Goal: Task Accomplishment & Management: Use online tool/utility

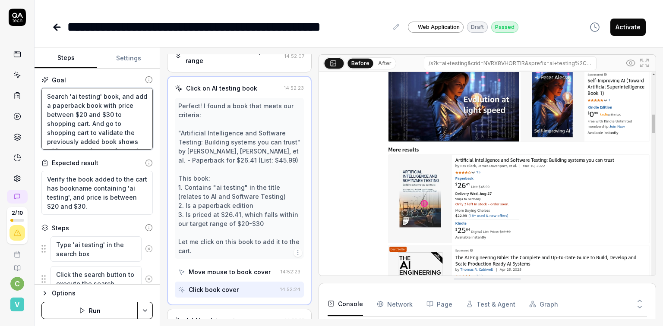
click at [62, 96] on textarea "Search 'ai testing' book, and add a paperback book with price between $20 and $…" at bounding box center [96, 119] width 111 height 62
click at [35, 85] on div "Goal Search 'ai testing' book, and add a paperback book with price between $20 …" at bounding box center [97, 177] width 125 height 216
drag, startPoint x: 14, startPoint y: 88, endPoint x: 59, endPoint y: 89, distance: 44.9
click at [41, 89] on textarea "Search 'ai testing' book, and add a paperback book with price between $20 and $…" at bounding box center [96, 119] width 111 height 62
click at [78, 91] on textarea "Search 'ai testing' book, and add a paperback book with price between $20 and $…" at bounding box center [96, 119] width 111 height 62
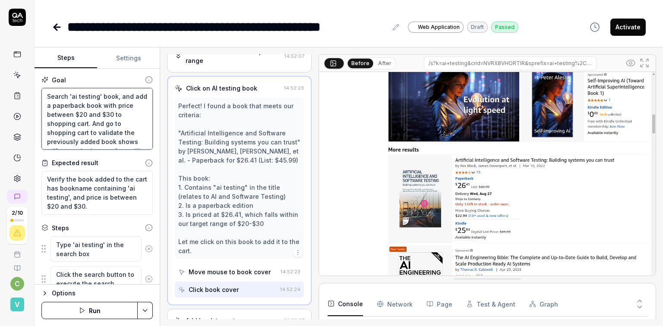
click at [41, 95] on textarea "Search 'ai testing' book, and add a paperback book with price between $20 and $…" at bounding box center [96, 119] width 111 height 62
click at [46, 100] on textarea "Search 'ai testing' book, and add a paperback book with price between $20 and $…" at bounding box center [96, 119] width 111 height 62
click at [47, 107] on textarea "Search 'ai testing' book, and add a paperback book with price between $20 and $…" at bounding box center [96, 119] width 111 height 62
click at [68, 107] on textarea "Search 'ai testing' book, and add a paperback book with price between $20 and $…" at bounding box center [96, 119] width 111 height 62
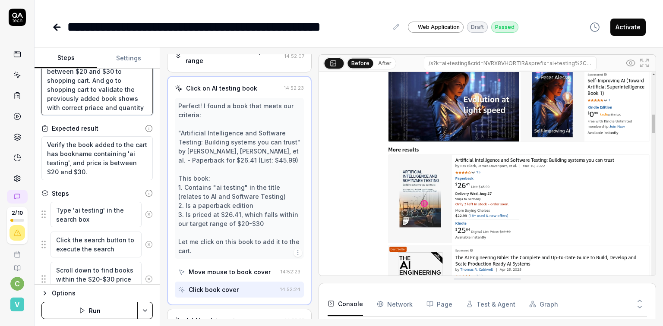
click at [57, 92] on textarea "Search 'ai testing' book, and add a paperback book with price between $20 and $…" at bounding box center [96, 85] width 111 height 62
click at [53, 99] on textarea "Search 'ai testing' book, and add a paperback book with price between $20 and $…" at bounding box center [96, 85] width 111 height 62
click at [98, 99] on textarea "Search 'ai testing' book, and add a paperback book with price between $20 and $…" at bounding box center [96, 85] width 111 height 62
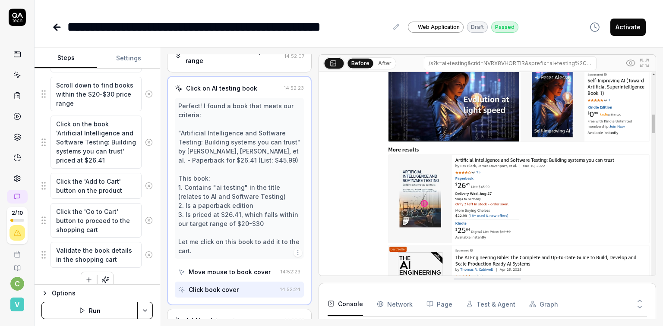
scroll to position [266, 0]
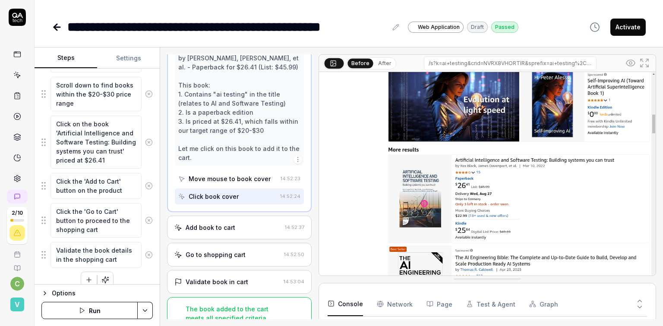
click at [201, 305] on div "The book added to the cart meets all specified criteria including name, price, …" at bounding box center [233, 323] width 95 height 36
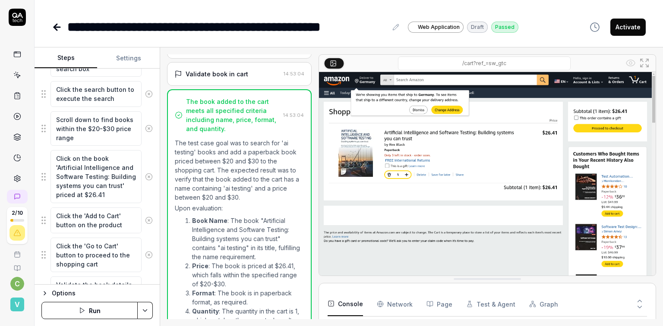
scroll to position [303, 0]
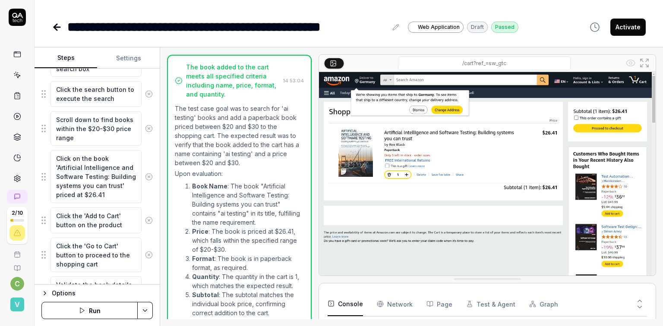
click at [200, 227] on li "Price : The book is priced at $26.41, which falls within the specified range of…" at bounding box center [248, 240] width 112 height 27
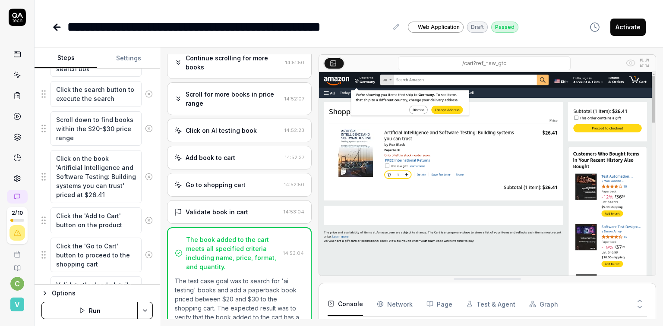
scroll to position [0, 0]
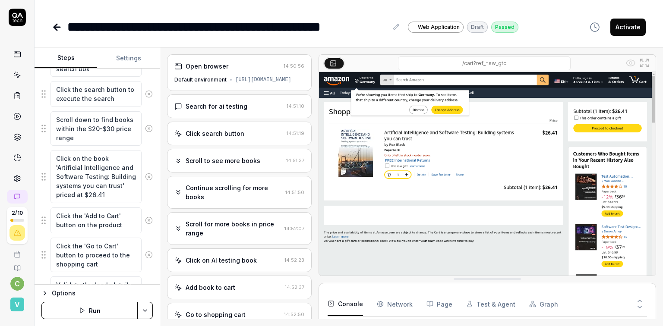
click at [193, 102] on div "Search for ai testing" at bounding box center [217, 106] width 62 height 9
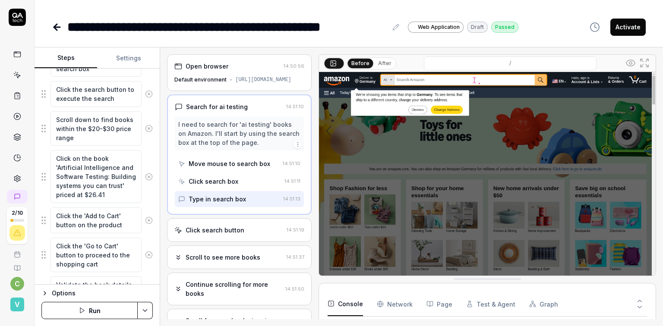
click at [375, 59] on button "After" at bounding box center [385, 64] width 20 height 10
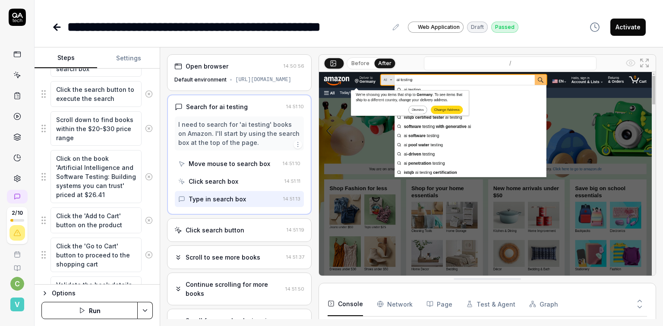
click at [348, 59] on button "Before" at bounding box center [360, 64] width 25 height 10
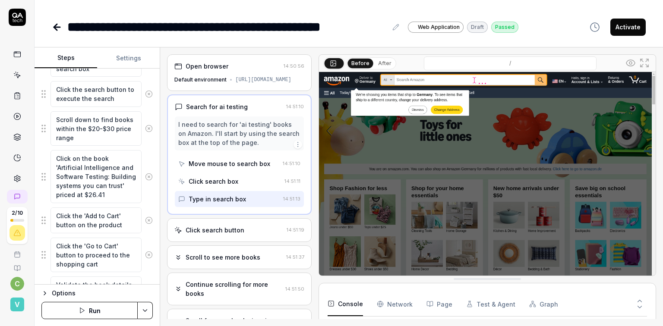
click at [375, 59] on button "After" at bounding box center [385, 64] width 20 height 10
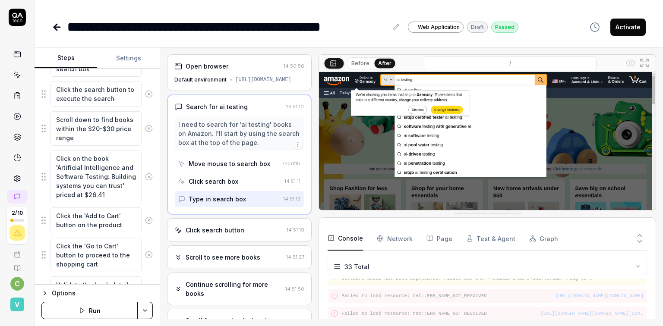
scroll to position [564, 0]
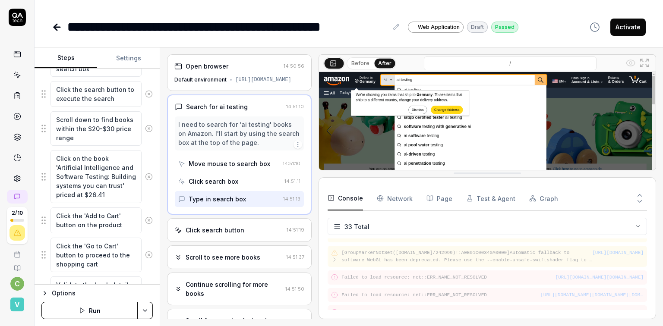
drag, startPoint x: 362, startPoint y: 280, endPoint x: 361, endPoint y: 165, distance: 114.4
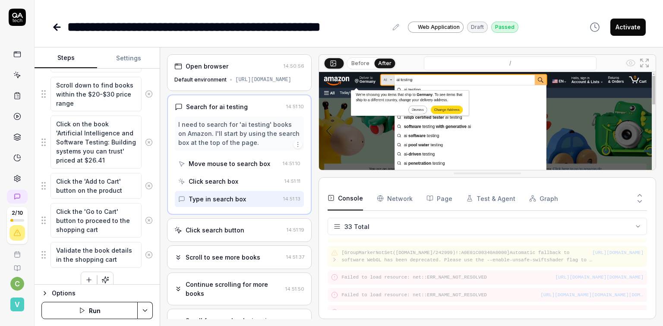
scroll to position [157, 0]
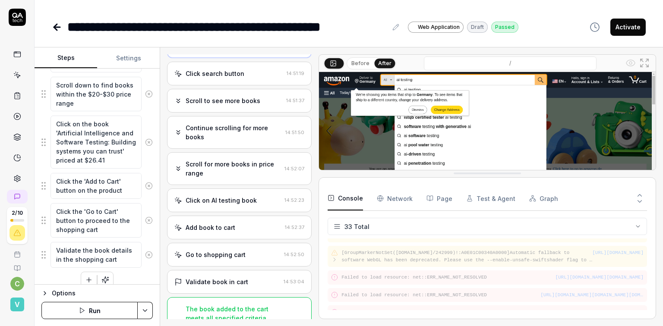
click at [193, 250] on div "Go to shopping cart" at bounding box center [216, 254] width 60 height 9
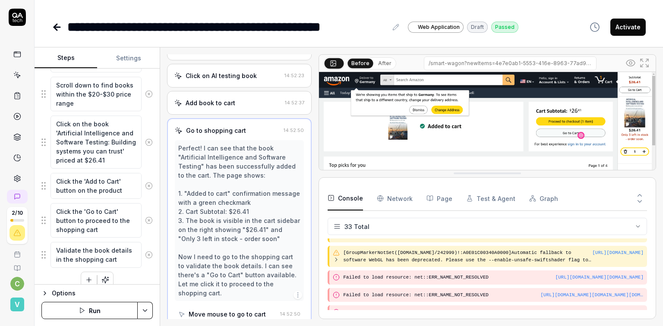
scroll to position [81, 0]
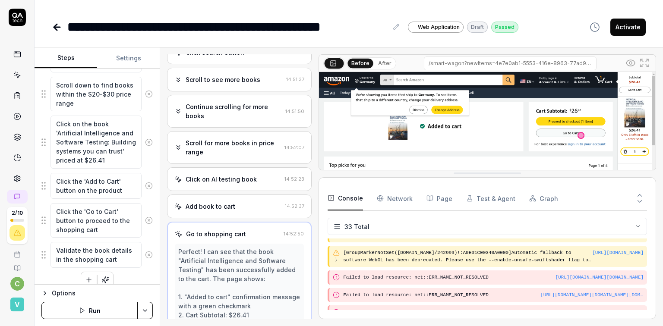
click at [228, 105] on div "Continue scrolling for more books 14:51:50" at bounding box center [239, 111] width 145 height 33
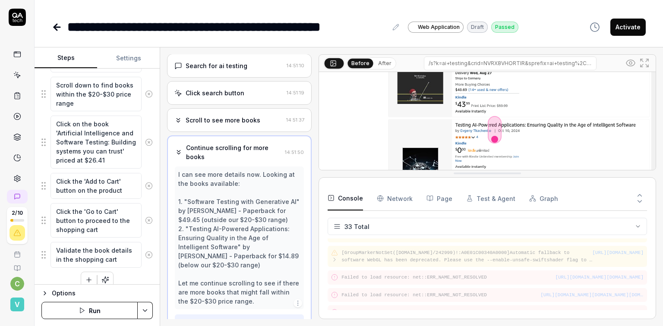
scroll to position [110, 0]
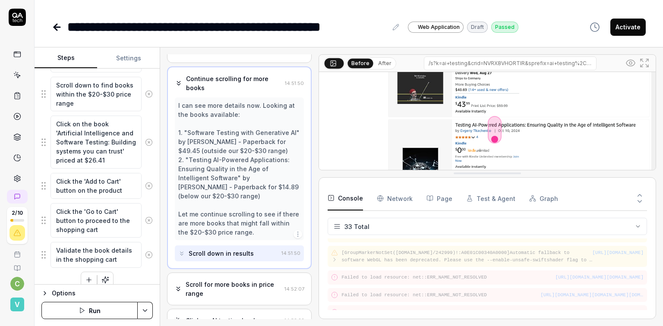
click at [178, 250] on icon at bounding box center [181, 253] width 7 height 7
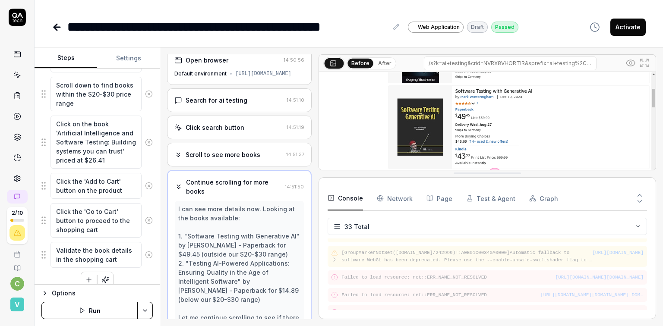
scroll to position [0, 0]
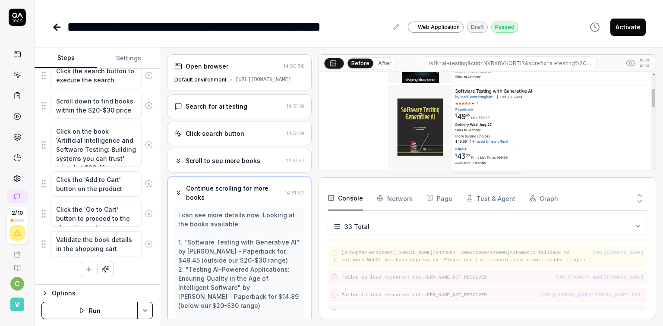
type textarea "*"
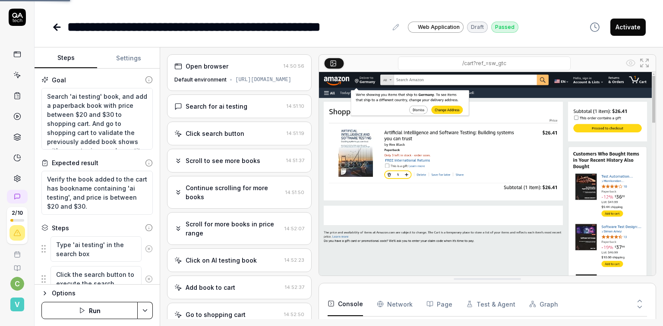
scroll to position [586, 0]
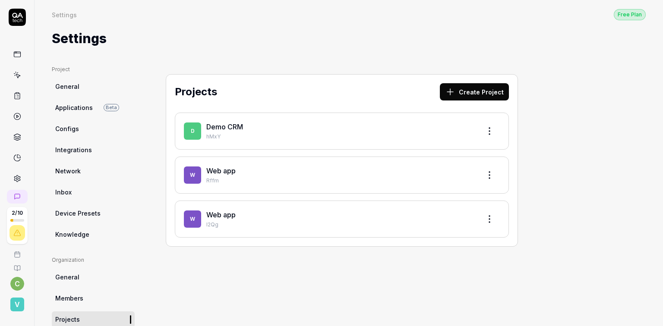
click at [206, 123] on link "Demo CRM" at bounding box center [224, 127] width 37 height 9
